Goal: Task Accomplishment & Management: Manage account settings

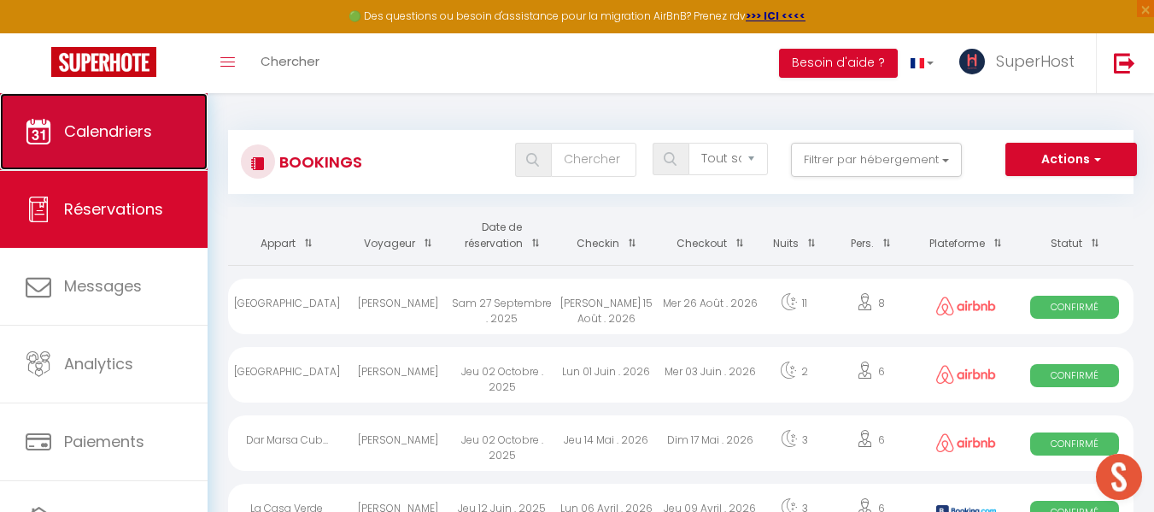
drag, startPoint x: 0, startPoint y: 0, endPoint x: 111, endPoint y: 131, distance: 171.5
click at [111, 131] on span "Calendriers" at bounding box center [108, 130] width 88 height 21
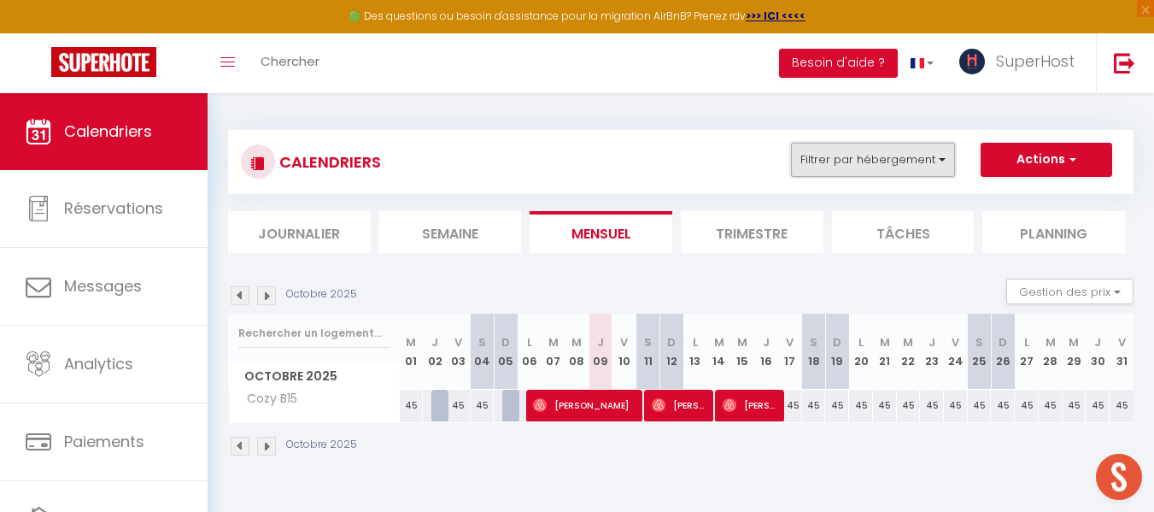
click at [840, 158] on button "Filtrer par hébergement" at bounding box center [873, 160] width 164 height 34
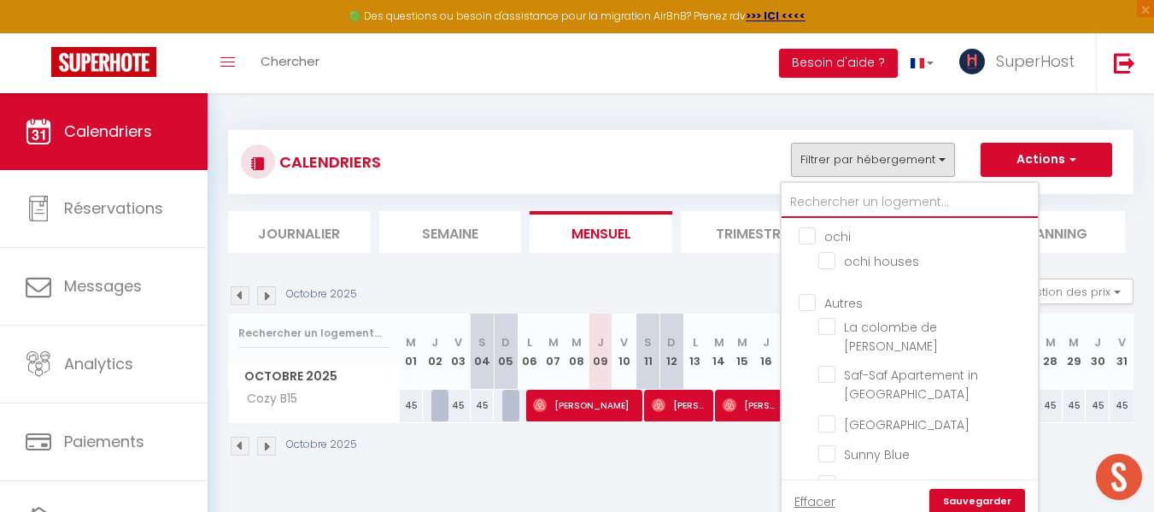
click at [841, 195] on input "text" at bounding box center [909, 202] width 256 height 31
type input "L"
checkbox input "false"
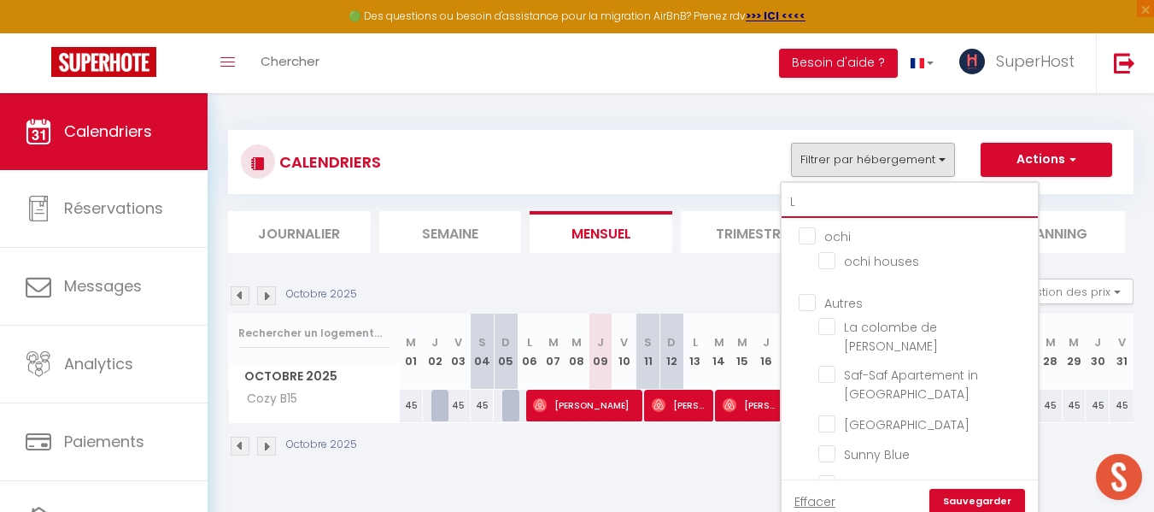
checkbox input "false"
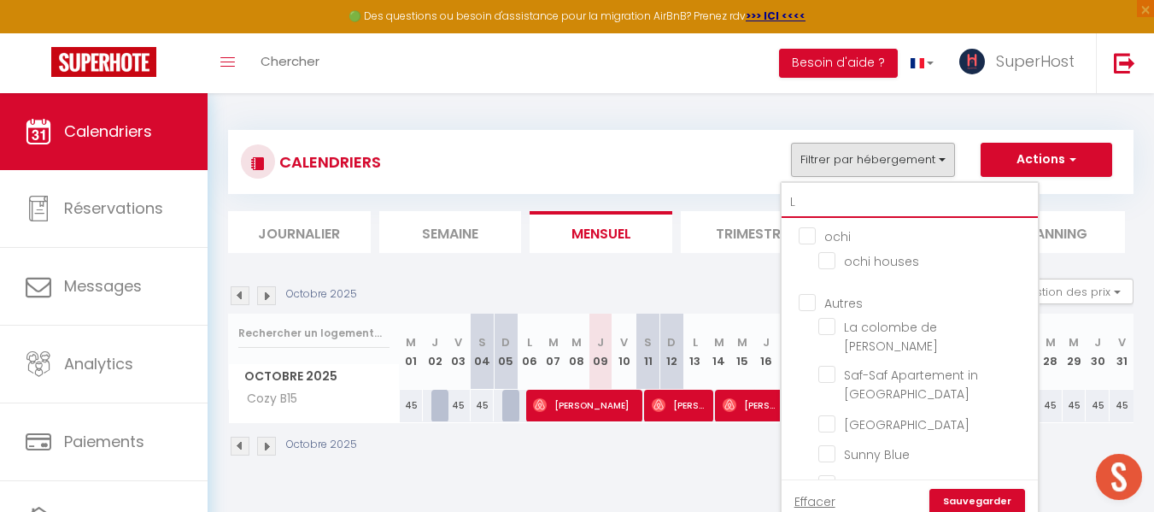
checkbox input "false"
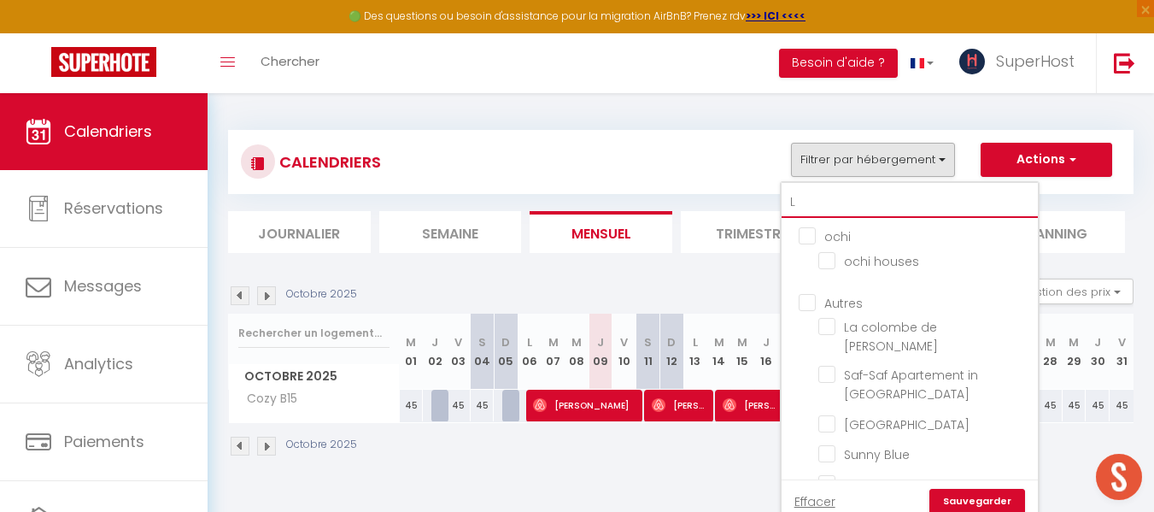
checkbox input "false"
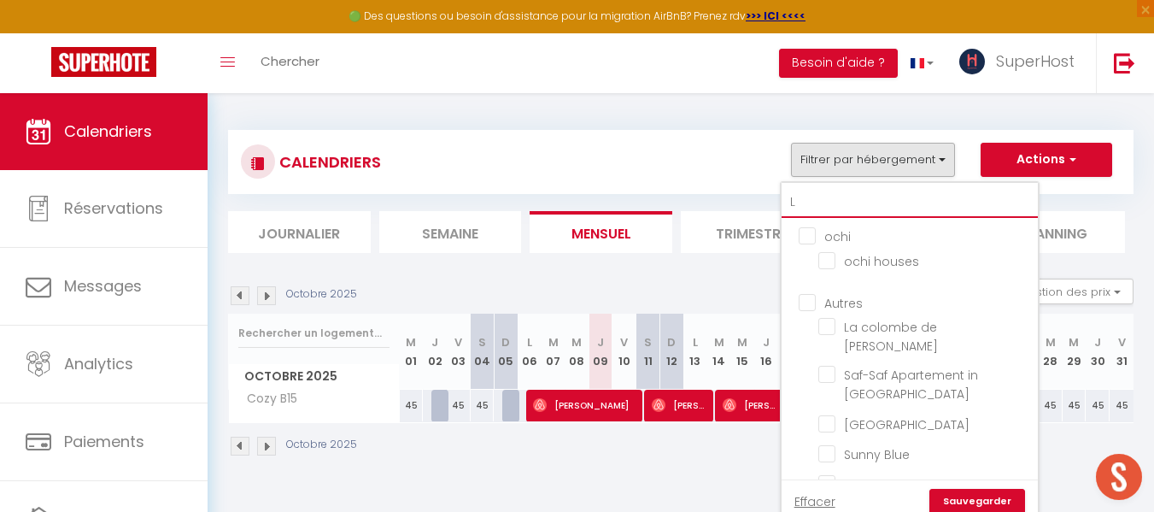
checkbox input "false"
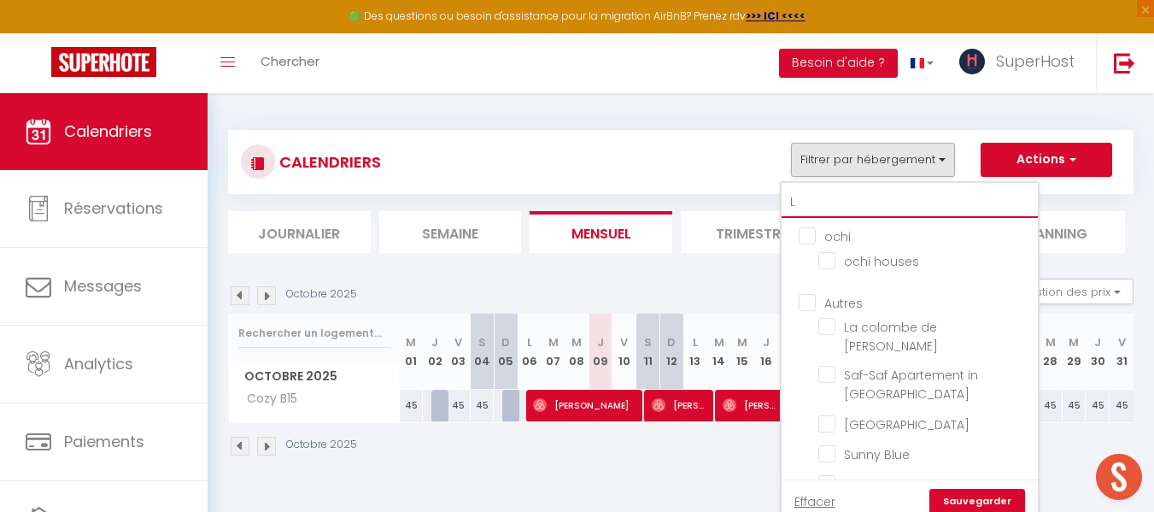
checkbox input "false"
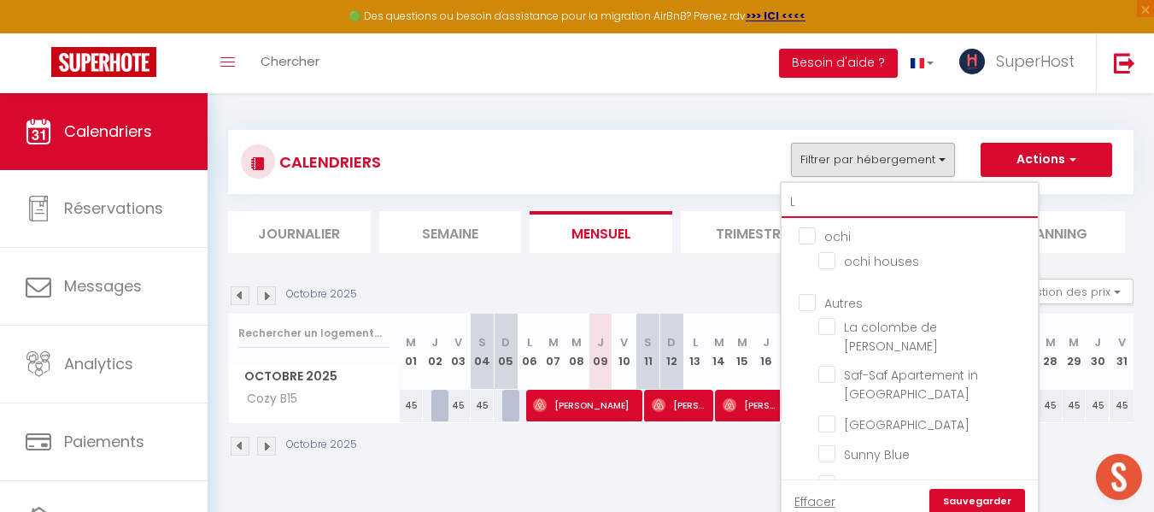
checkbox input "false"
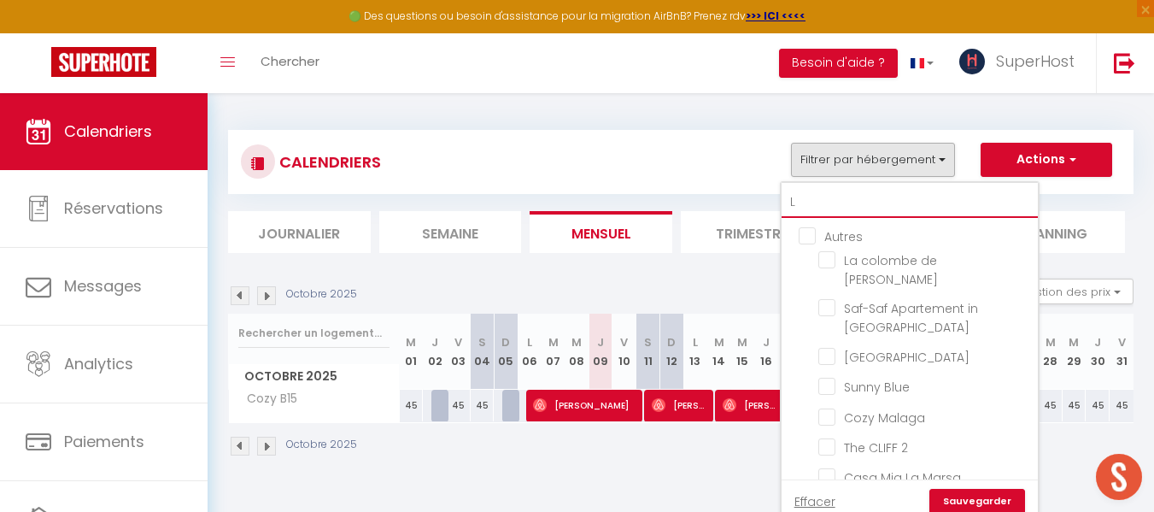
type input "LE"
checkbox input "false"
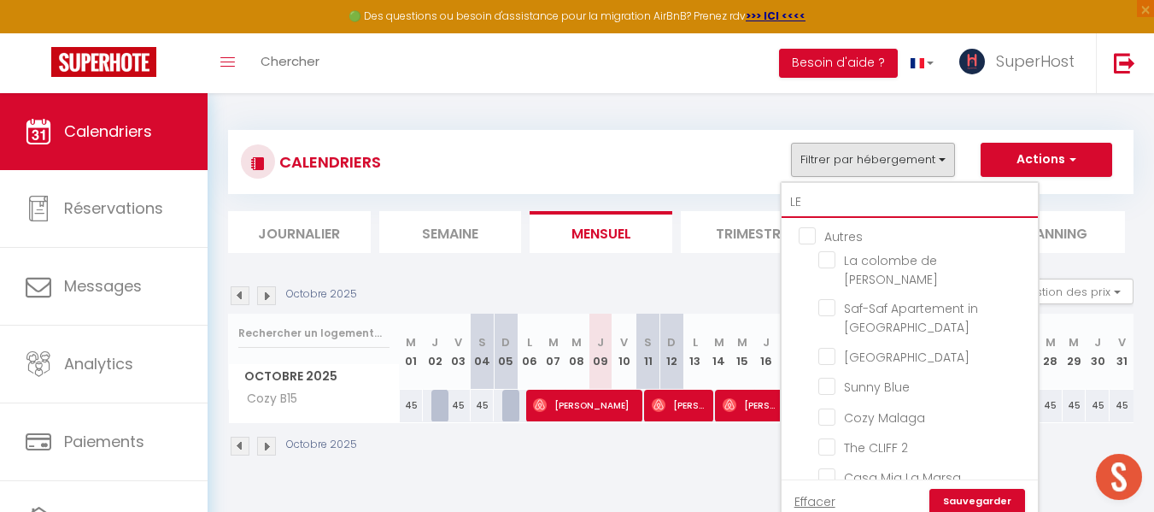
checkbox input "false"
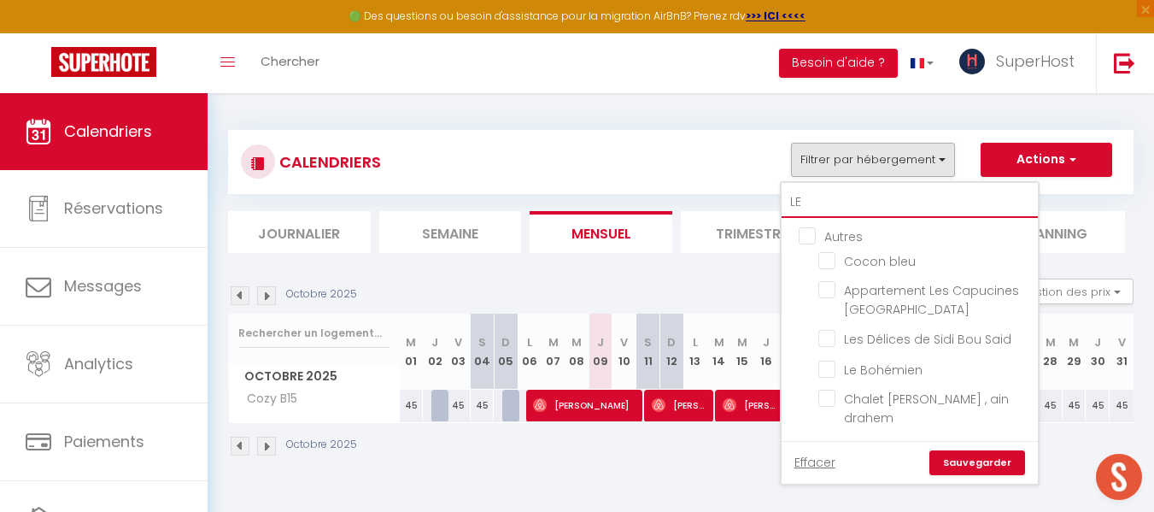
type input "LES"
checkbox input "false"
type input "LES"
checkbox input "false"
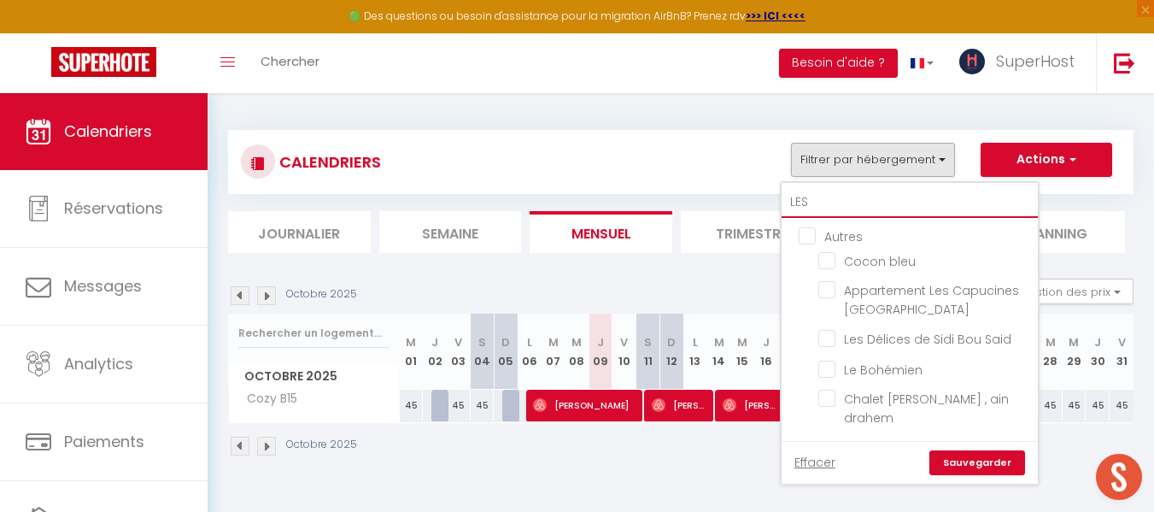
checkbox input "false"
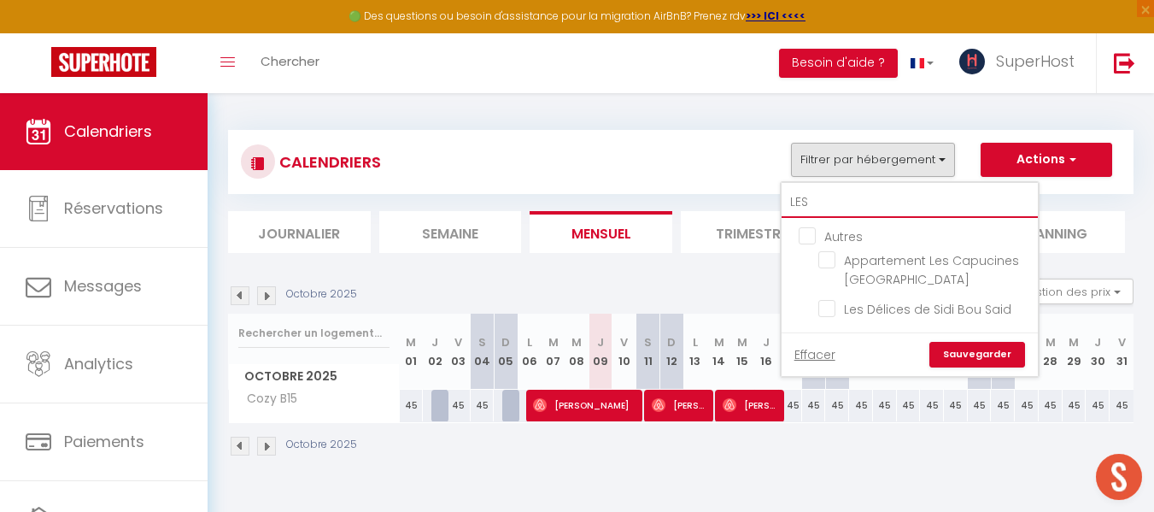
type input "LES"
checkbox input "false"
type input "LE"
checkbox input "false"
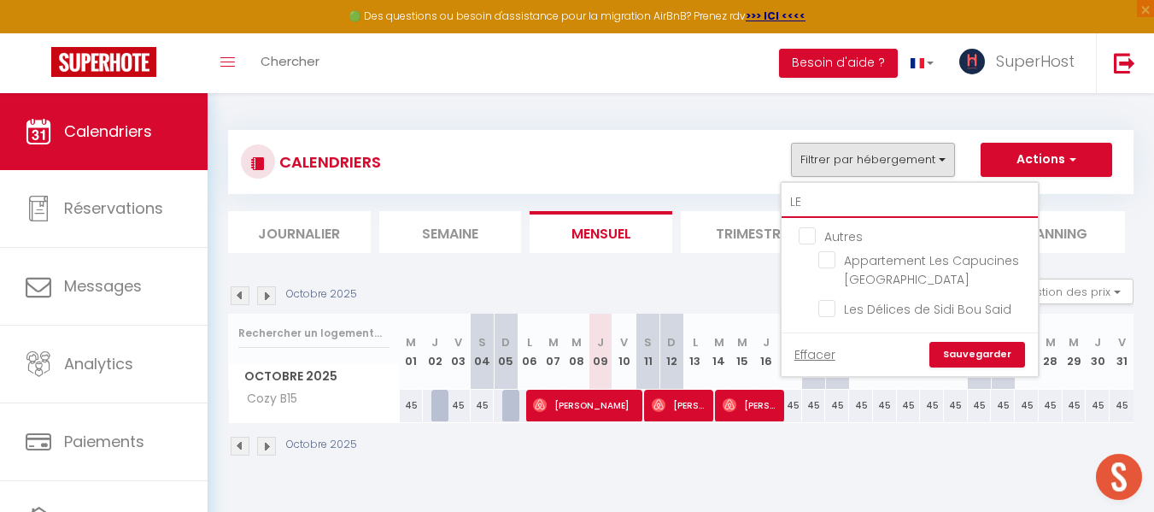
checkbox input "false"
type input "L"
checkbox input "false"
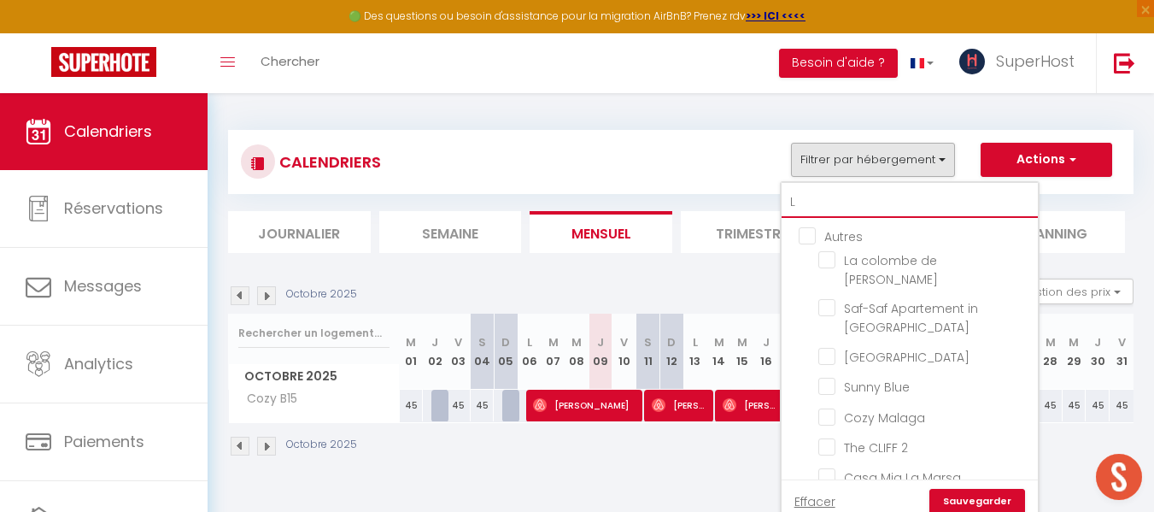
type input "Le"
checkbox input "false"
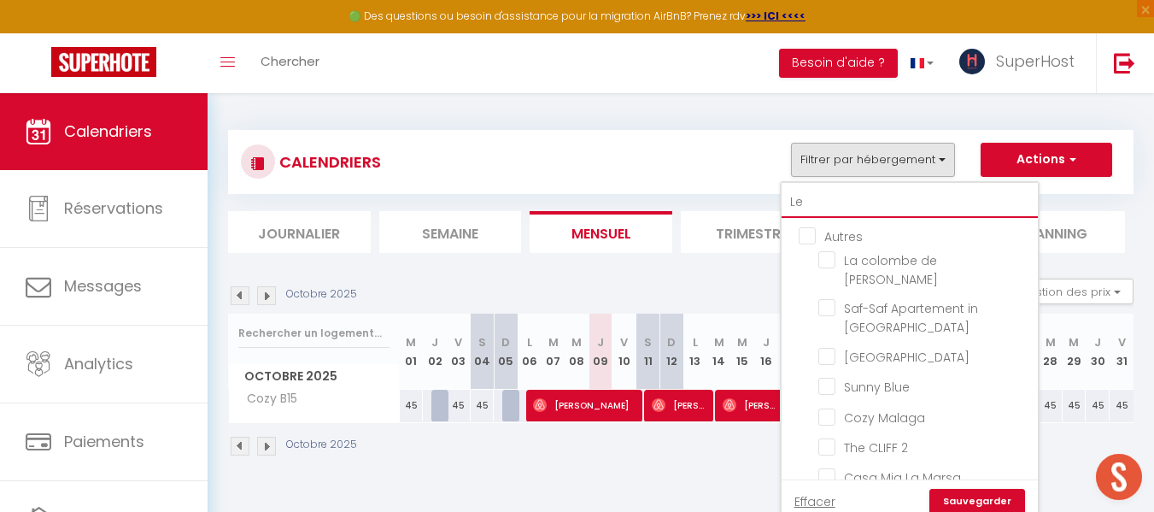
checkbox input "false"
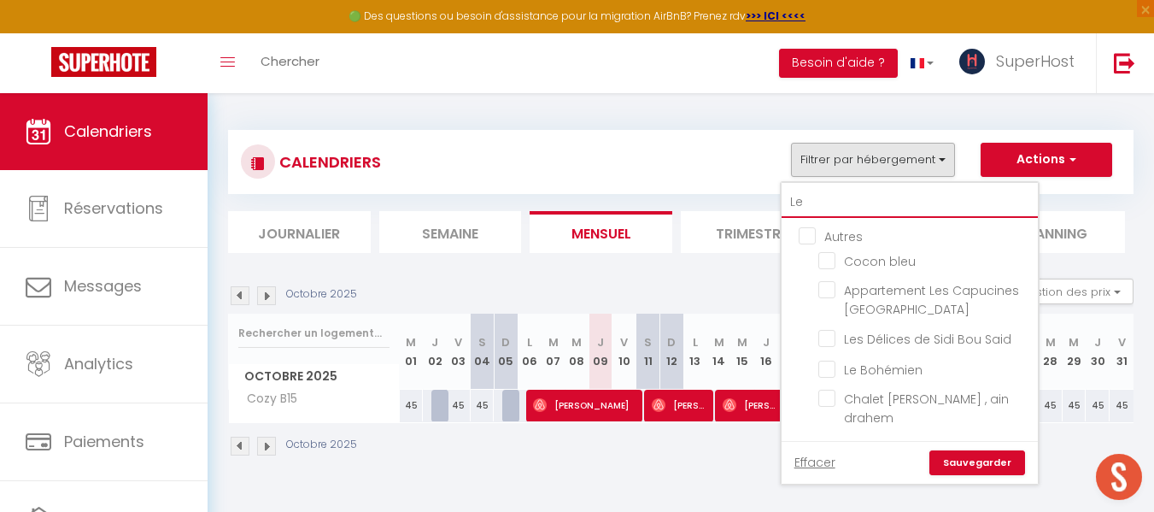
type input "Les"
checkbox input "false"
type input "Les"
checkbox input "false"
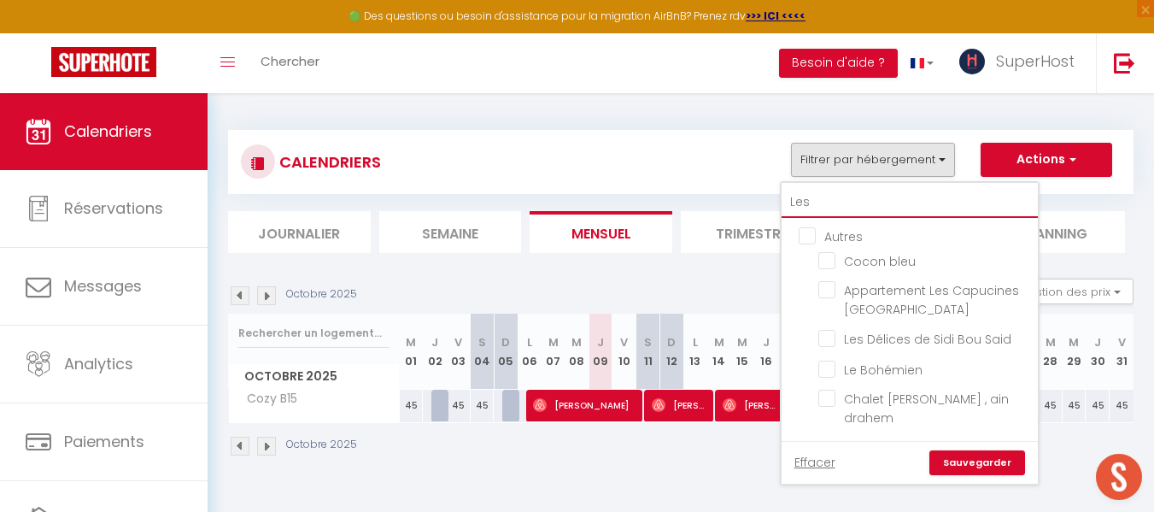
checkbox input "false"
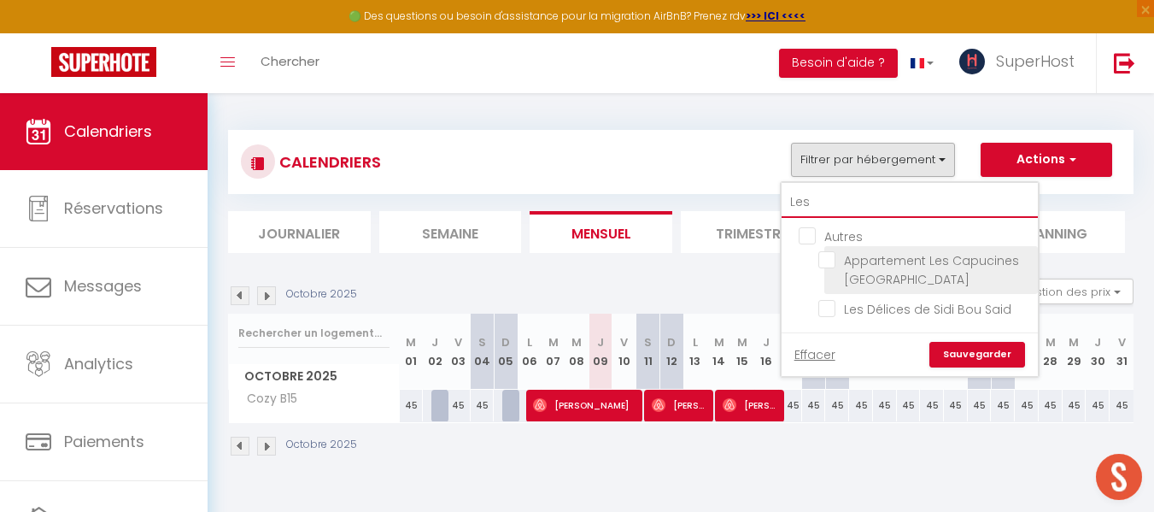
type input "Les"
click at [828, 261] on input "Appartement Les Capucines La Marsa plage" at bounding box center [925, 259] width 214 height 17
checkbox input "true"
checkbox input "false"
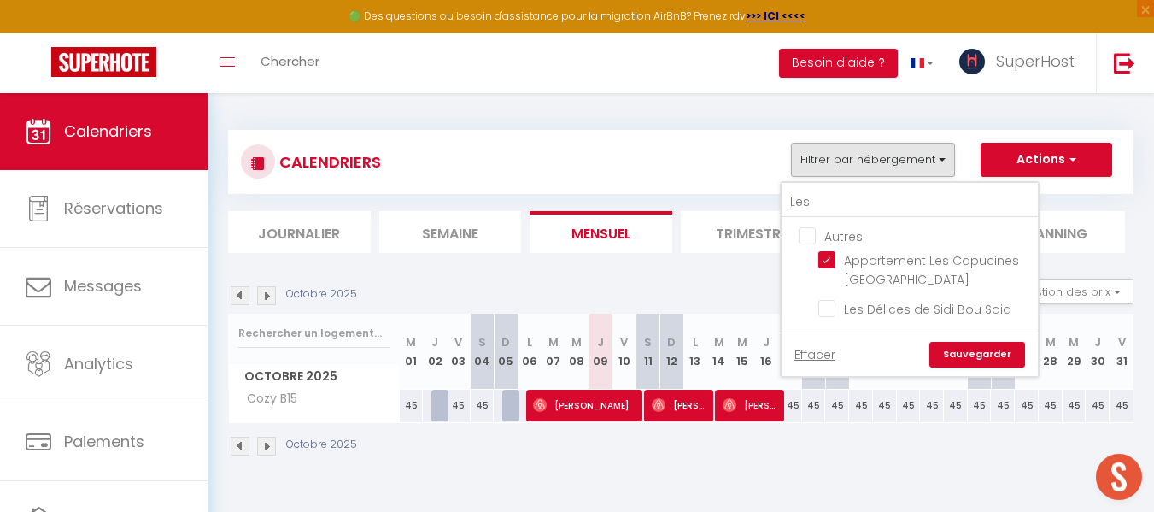
click at [975, 367] on div "Effacer Sauvegarder" at bounding box center [909, 354] width 256 height 44
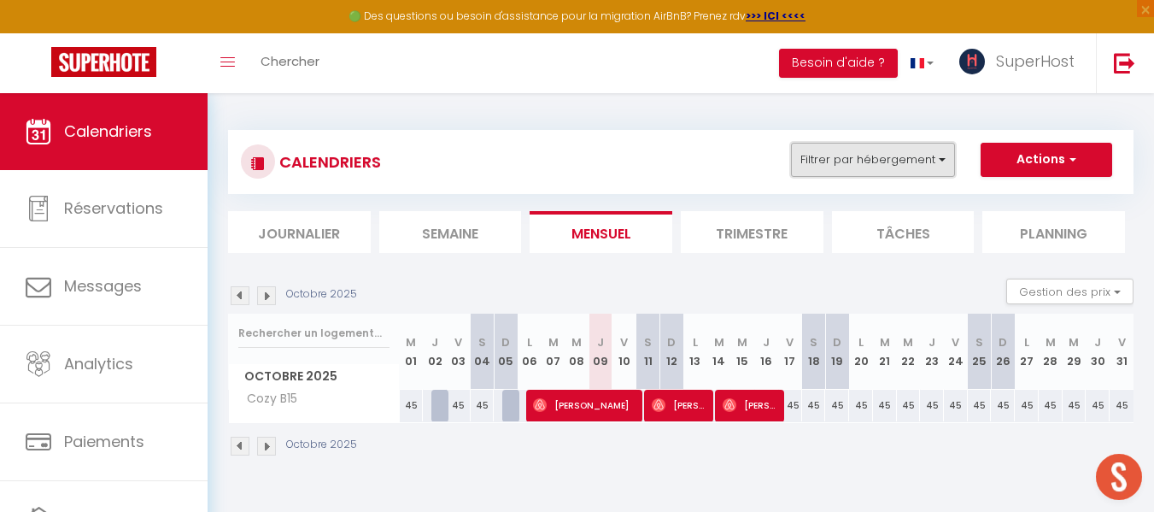
click at [900, 165] on button "Filtrer par hébergement" at bounding box center [873, 160] width 164 height 34
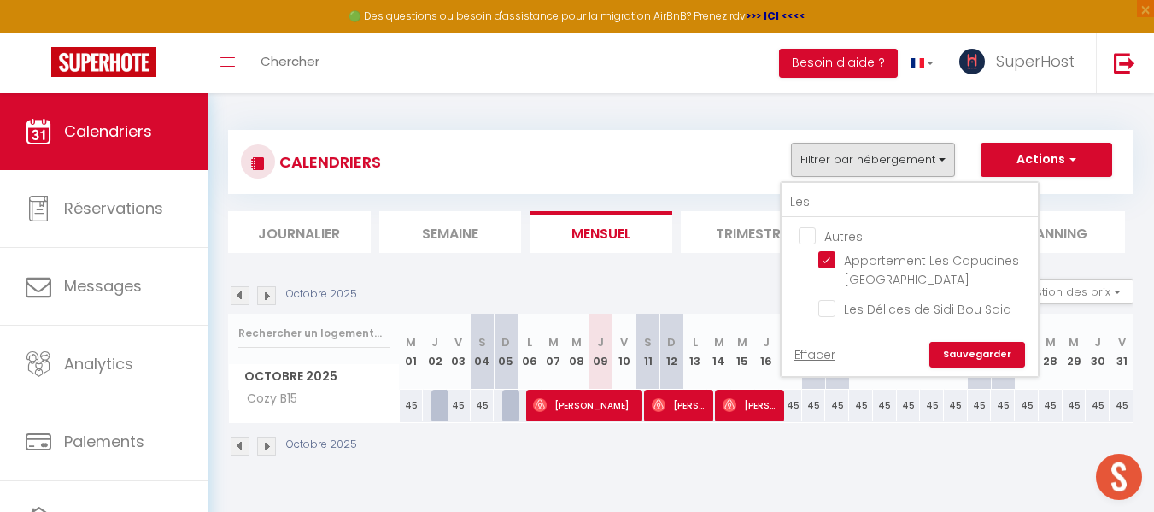
click at [961, 348] on link "Sauvegarder" at bounding box center [977, 355] width 96 height 26
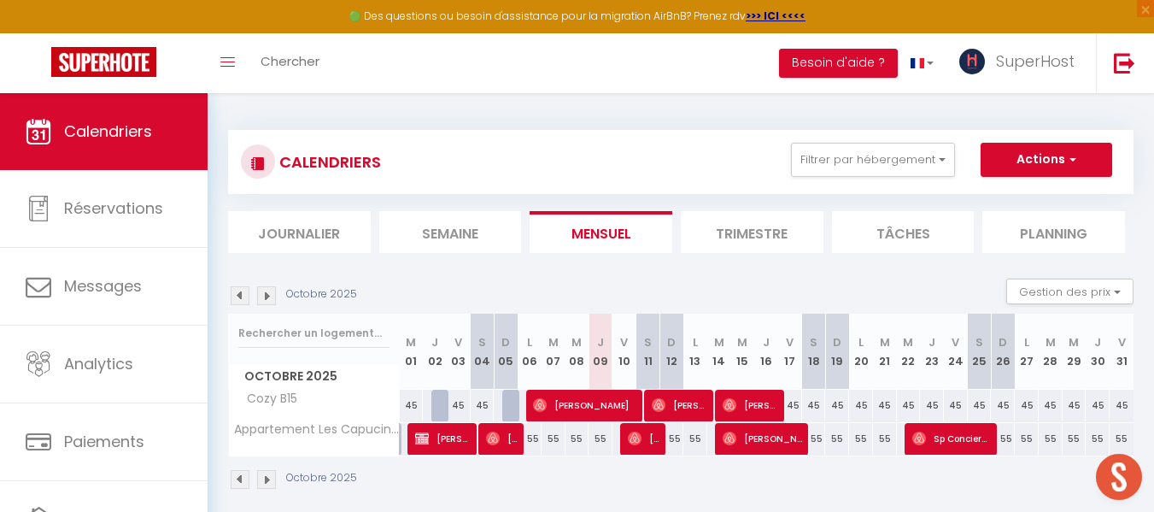
scroll to position [93, 0]
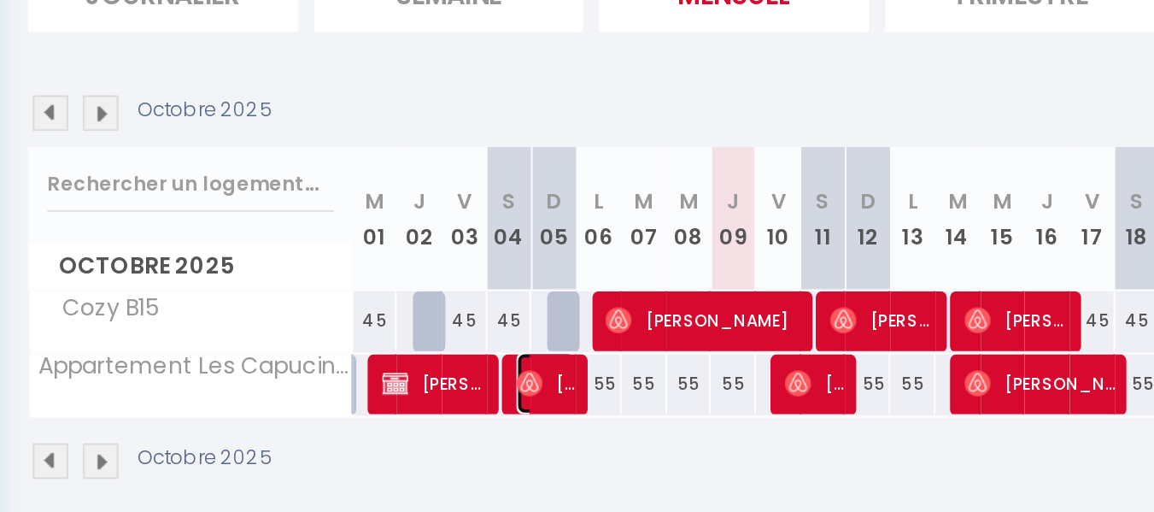
click at [493, 349] on img at bounding box center [493, 345] width 14 height 14
select select "OK"
select select "0"
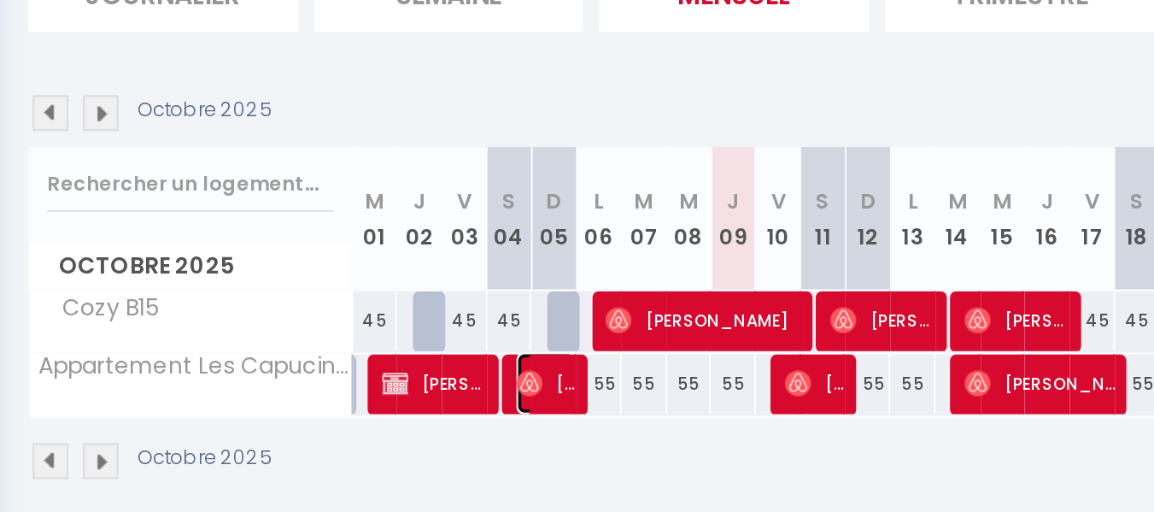
select select "1"
select select
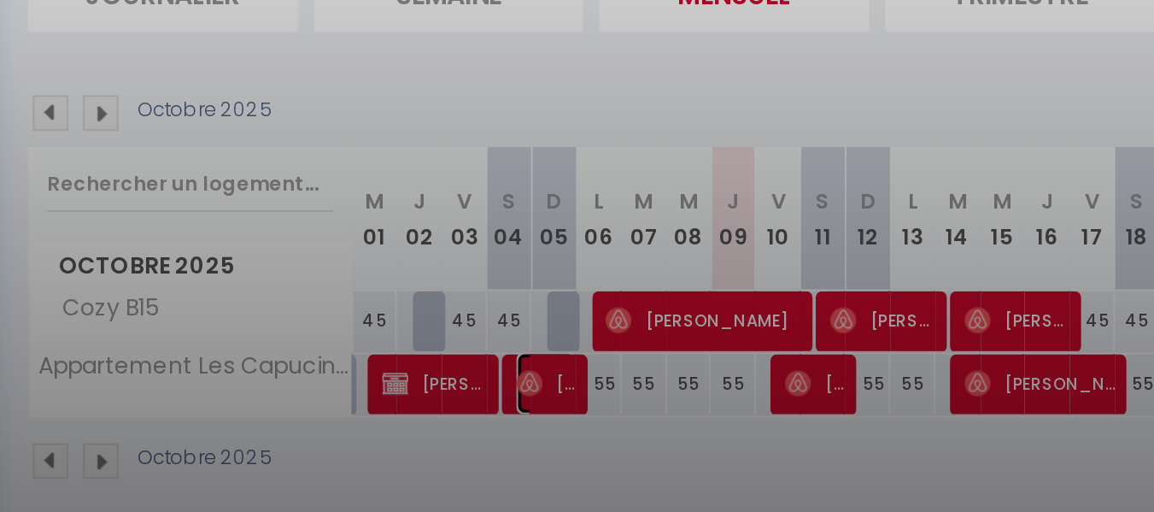
select select "41418"
click at [564, 389] on div at bounding box center [577, 256] width 1154 height 512
